Goal: Find specific page/section: Find specific page/section

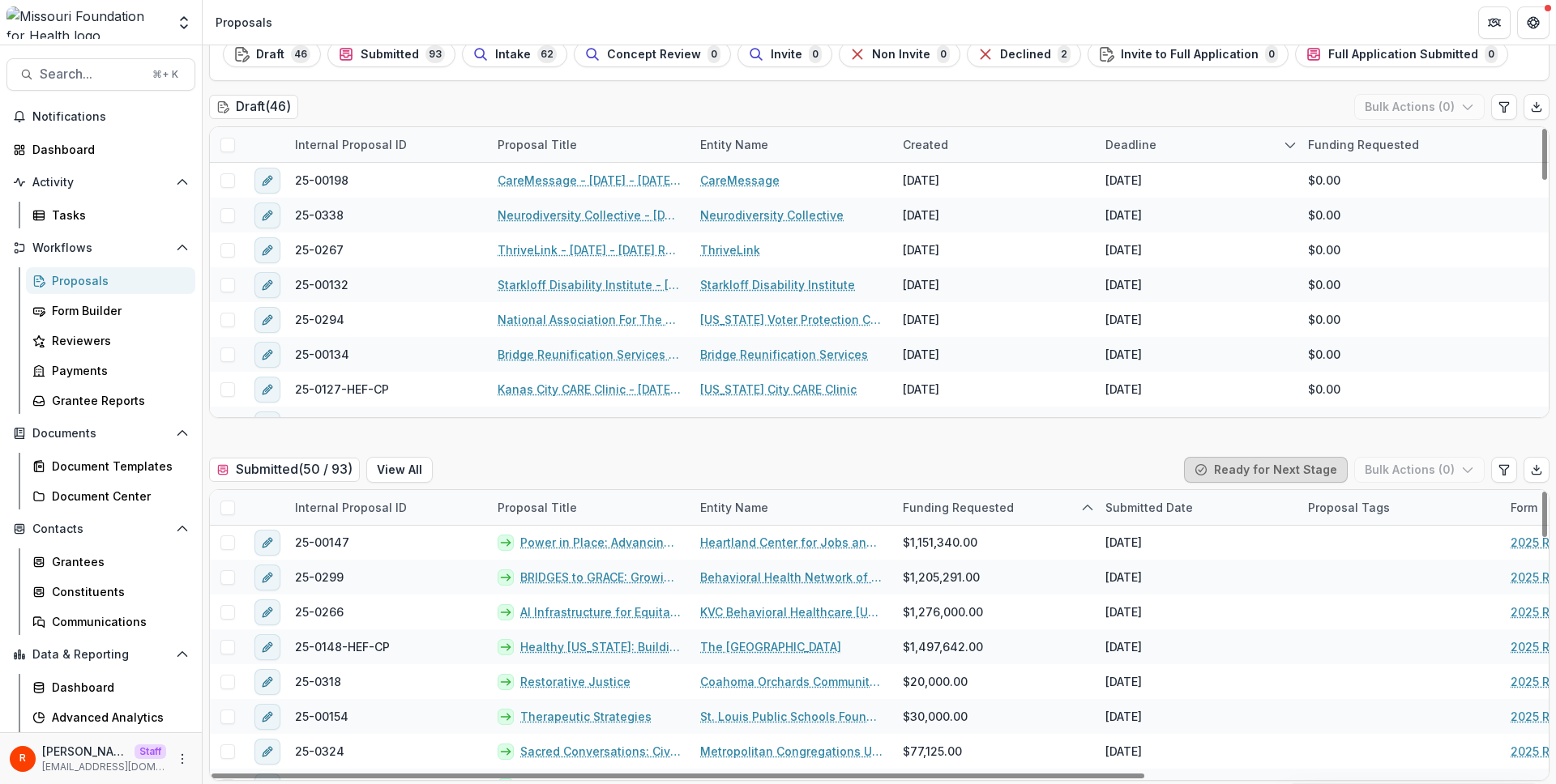
scroll to position [90, 0]
click at [972, 496] on div "Funding Requested" at bounding box center [994, 507] width 203 height 35
click at [973, 502] on div "Funding Requested" at bounding box center [958, 507] width 131 height 17
click at [973, 511] on div "Funding Requested" at bounding box center [958, 507] width 131 height 17
click at [982, 579] on span "Sort Ascending" at bounding box center [968, 577] width 86 height 14
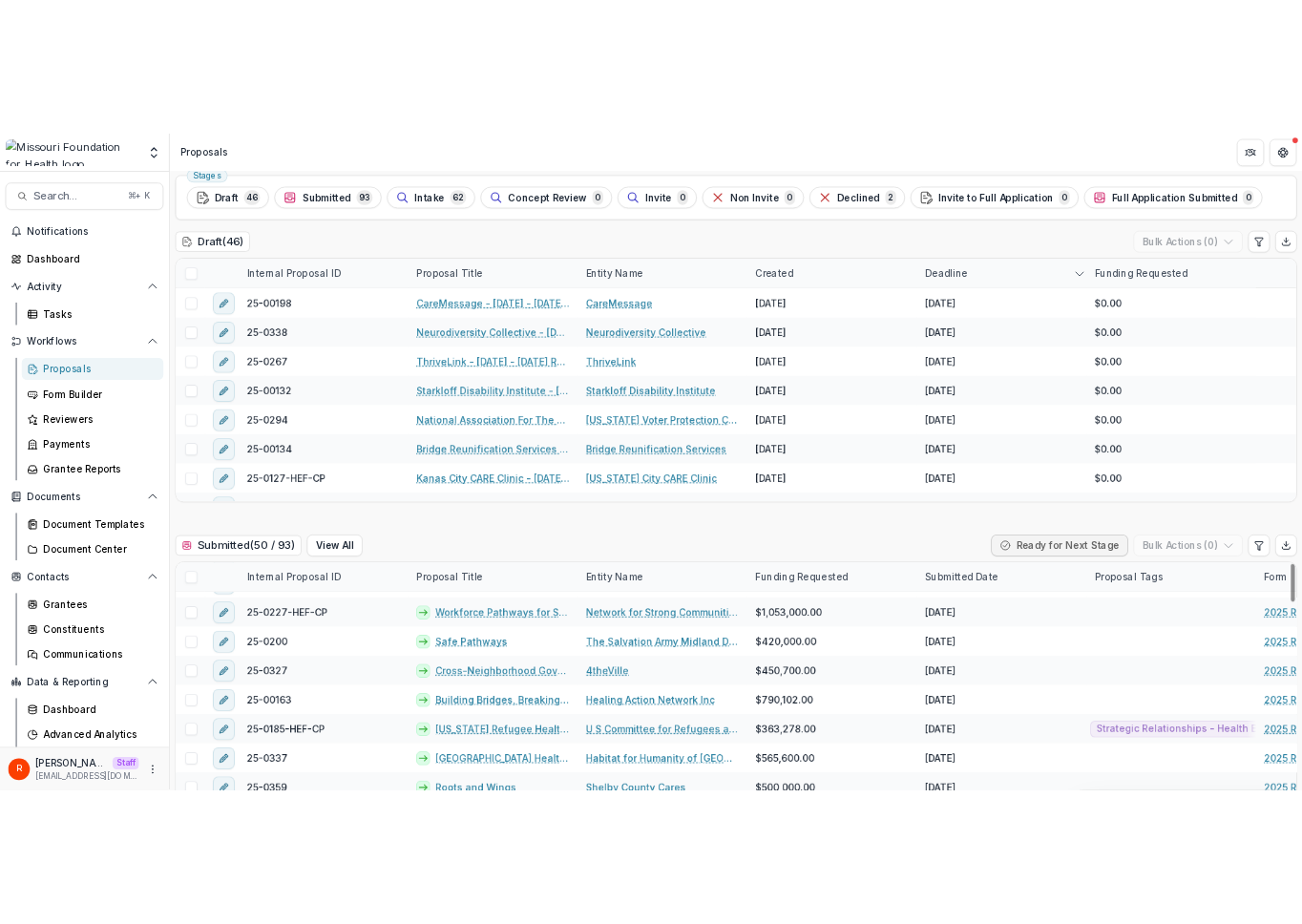
scroll to position [0, 0]
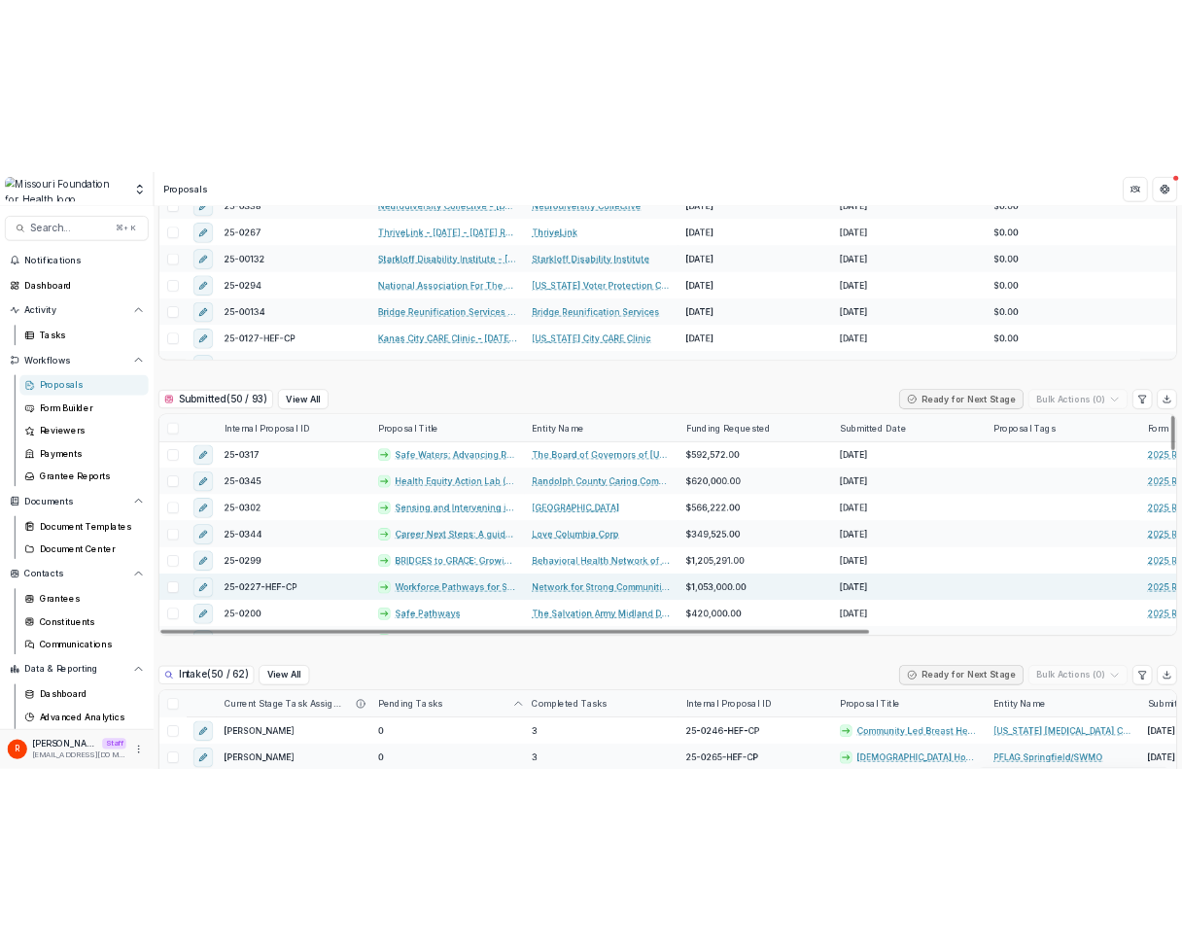
scroll to position [264, 0]
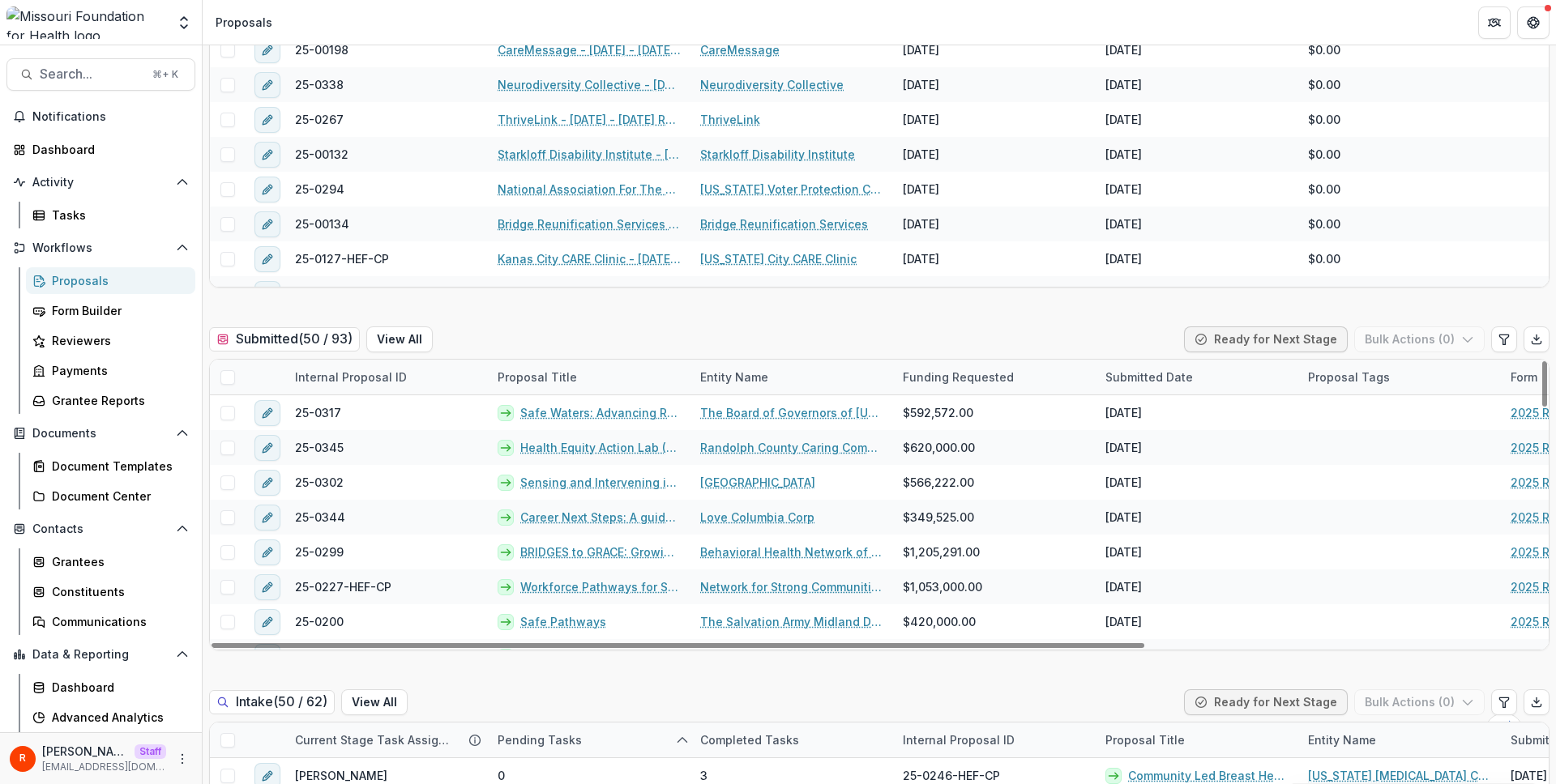
click at [997, 361] on div "Funding Requested" at bounding box center [994, 377] width 203 height 35
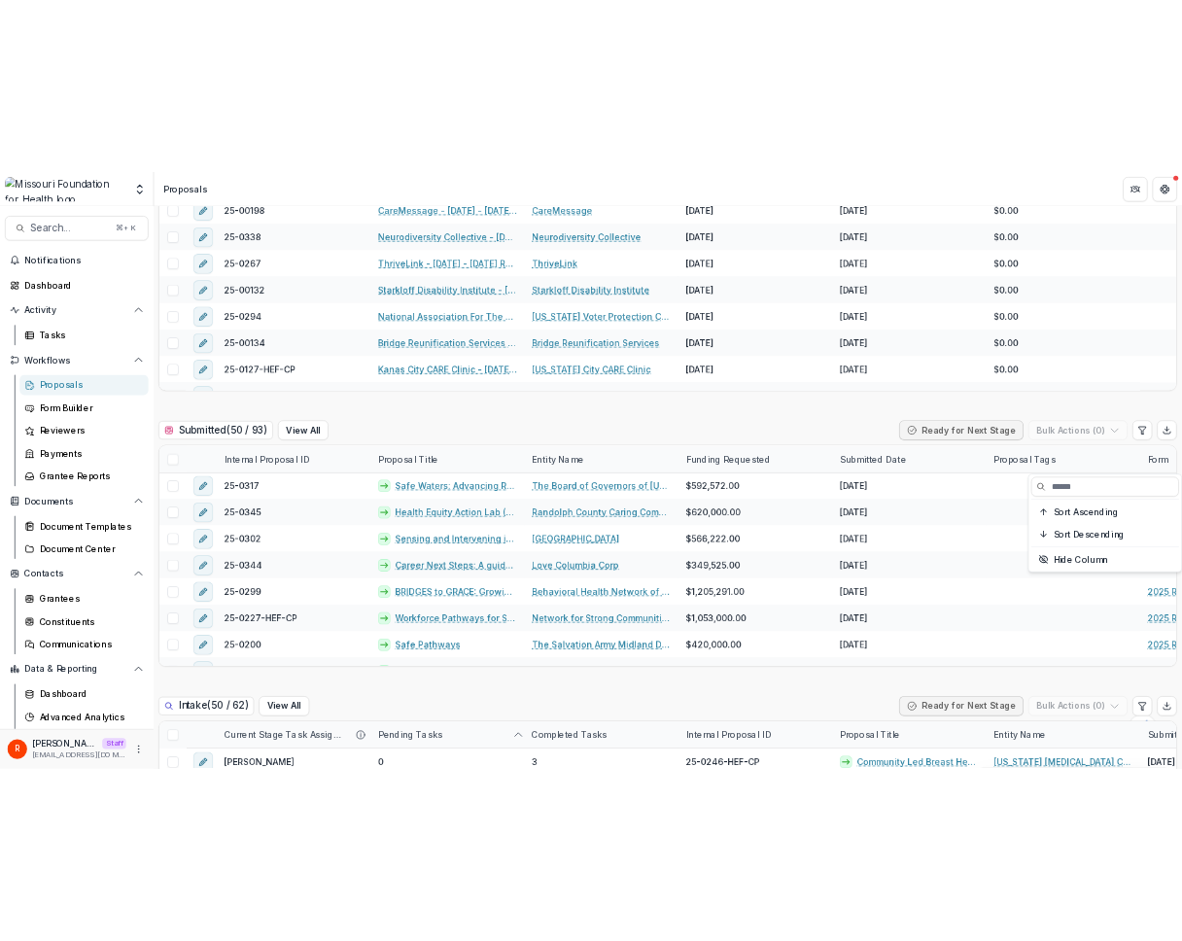
scroll to position [302, 0]
